Goal: Check status

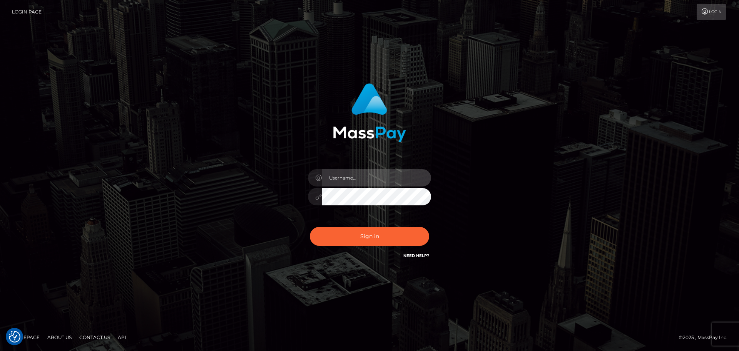
type input "Bedis"
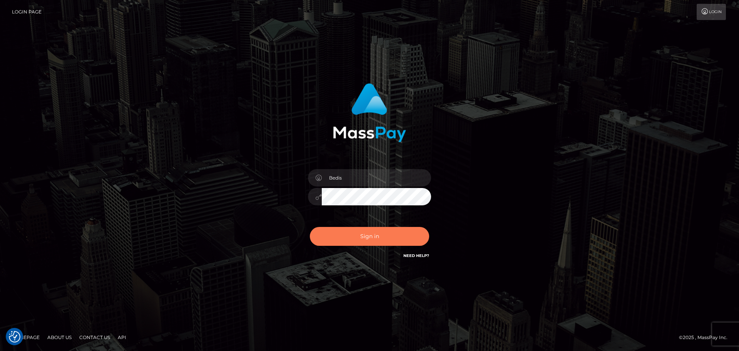
click at [373, 238] on button "Sign in" at bounding box center [369, 236] width 119 height 19
type input "Bedis"
click at [358, 233] on button "Sign in" at bounding box center [369, 236] width 119 height 19
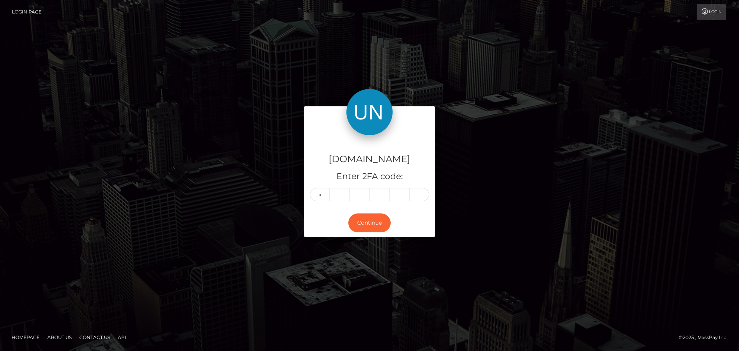
type input "9"
type input "2"
type input "5"
type input "1"
type input "4"
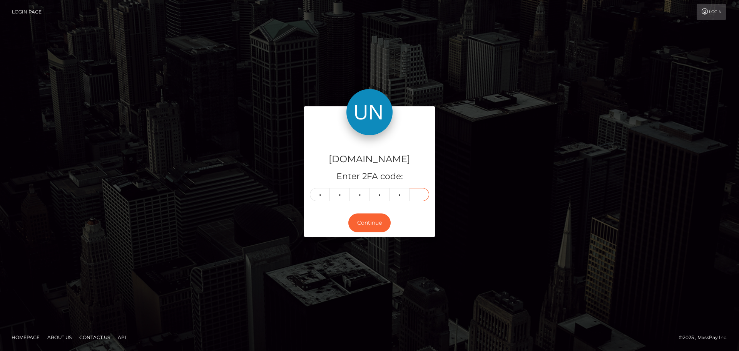
type input "8"
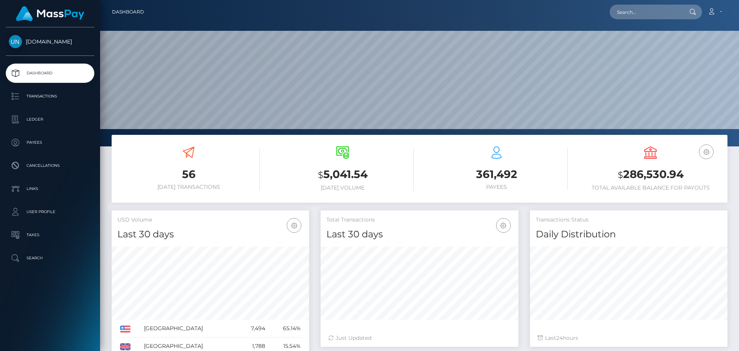
scroll to position [137, 198]
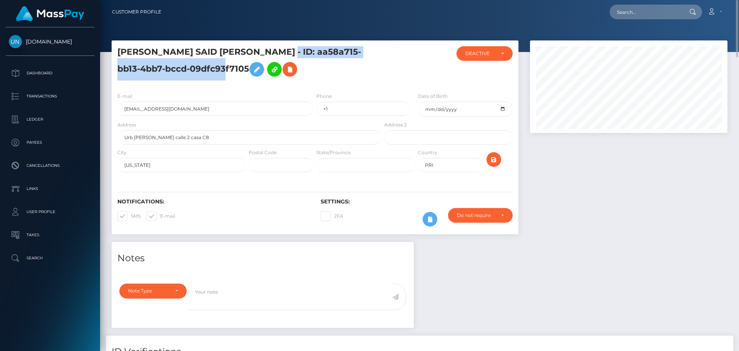
drag, startPoint x: 272, startPoint y: 49, endPoint x: 226, endPoint y: 73, distance: 52.2
click at [226, 73] on h5 "GABRIEL SAID MENDEZ JIMENEZ - ID: aa58a715-bb13-4bb7-bccd-09dfc93f7105" at bounding box center [246, 63] width 259 height 34
copy h5 "ID: aa58a715-bb13-4bb7-bccd-09dfc93f7105"
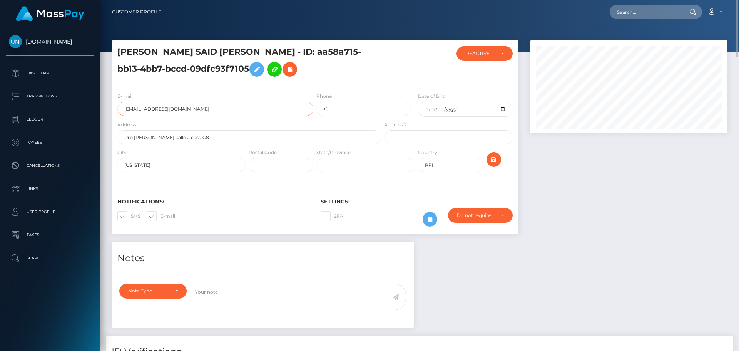
click at [221, 111] on input "gabrielmendez1922@gmail.com" at bounding box center [215, 109] width 196 height 14
